Goal: Browse casually: Explore the website without a specific task or goal

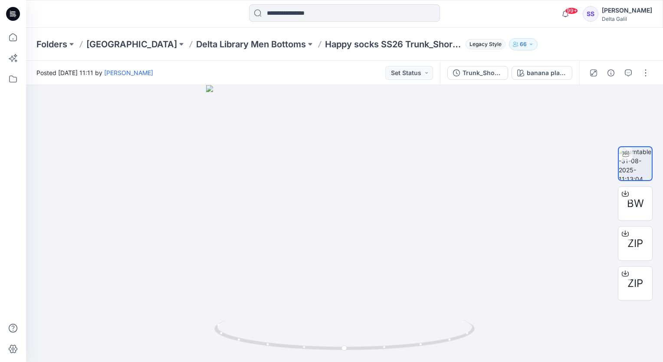
click at [17, 11] on icon at bounding box center [13, 14] width 14 height 14
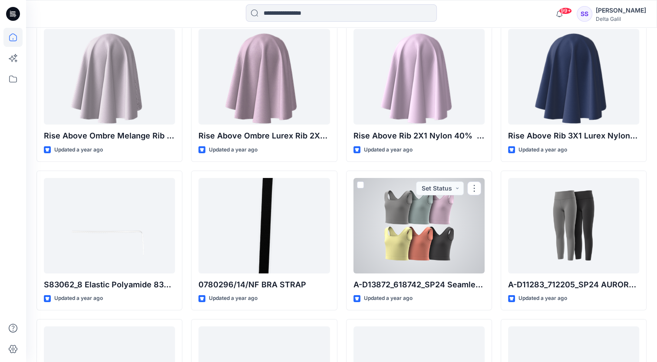
scroll to position [12733, 0]
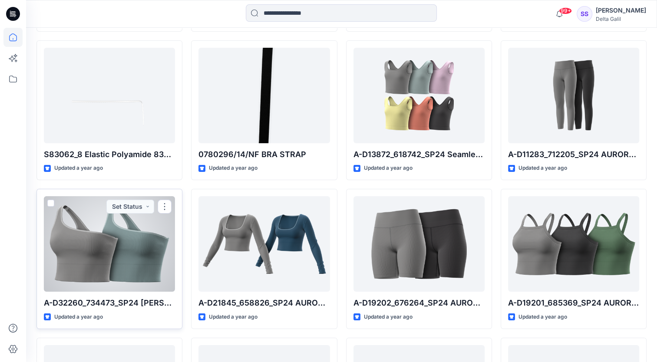
click at [148, 240] on div at bounding box center [109, 243] width 131 height 95
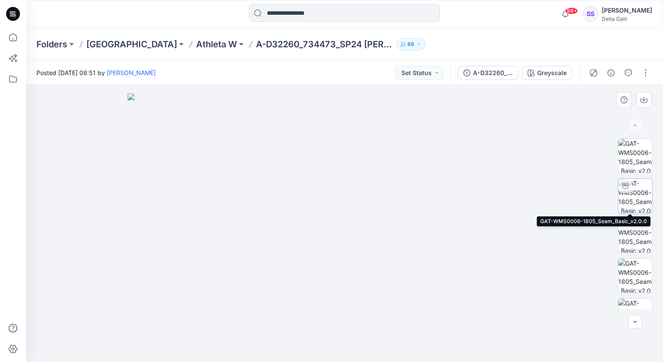
click at [640, 184] on img at bounding box center [635, 196] width 34 height 34
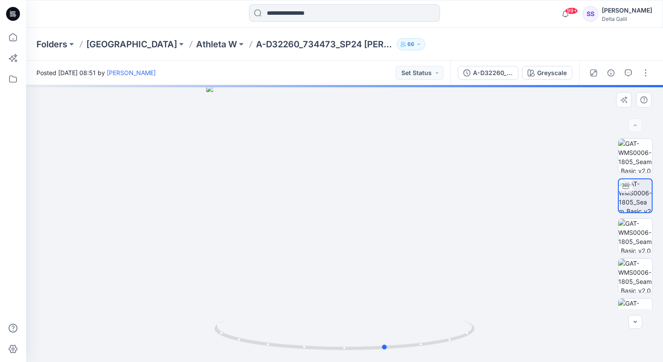
drag, startPoint x: 363, startPoint y: 263, endPoint x: 420, endPoint y: 263, distance: 56.4
click at [420, 263] on div at bounding box center [344, 223] width 637 height 277
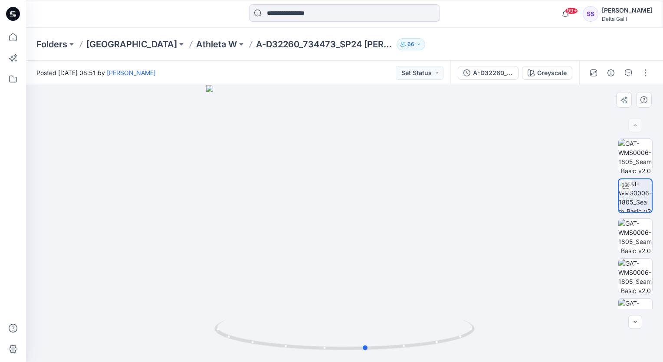
drag, startPoint x: 446, startPoint y: 263, endPoint x: 367, endPoint y: 278, distance: 80.3
click at [367, 278] on div at bounding box center [344, 223] width 637 height 277
drag, startPoint x: 370, startPoint y: 275, endPoint x: 471, endPoint y: 296, distance: 103.2
click at [471, 296] on div at bounding box center [344, 223] width 637 height 277
drag, startPoint x: 473, startPoint y: 294, endPoint x: 396, endPoint y: 299, distance: 77.4
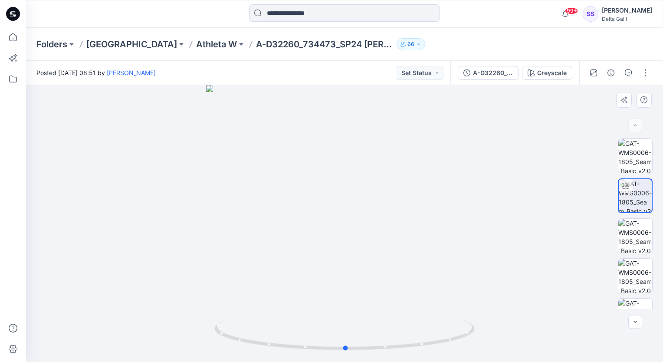
click at [396, 299] on div at bounding box center [344, 223] width 637 height 277
drag, startPoint x: 395, startPoint y: 298, endPoint x: 354, endPoint y: 290, distance: 42.0
click at [355, 290] on div at bounding box center [344, 223] width 637 height 277
click at [626, 279] on img at bounding box center [635, 276] width 34 height 34
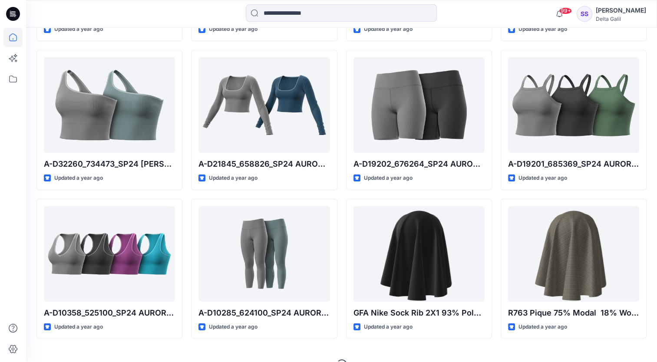
scroll to position [12875, 0]
